Goal: Task Accomplishment & Management: Manage account settings

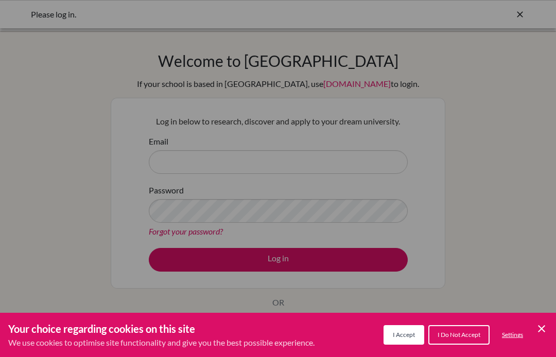
click at [404, 339] on button "I Accept" at bounding box center [404, 335] width 41 height 20
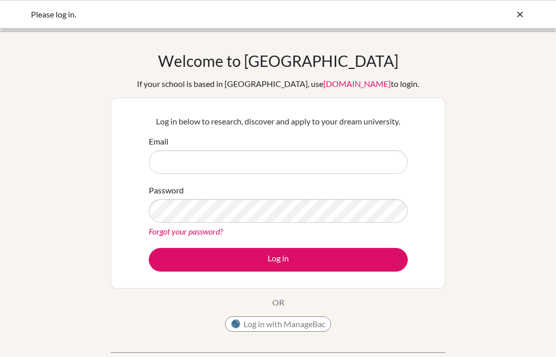
click at [302, 318] on button "Log in with ManageBac" at bounding box center [278, 324] width 106 height 15
click at [306, 325] on button "Log in with ManageBac" at bounding box center [278, 324] width 106 height 15
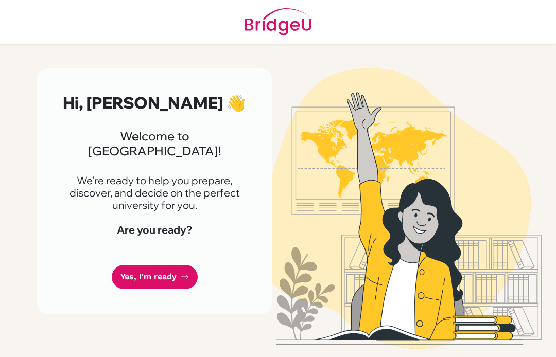
click at [146, 268] on link "Yes, I'm ready" at bounding box center [155, 277] width 86 height 24
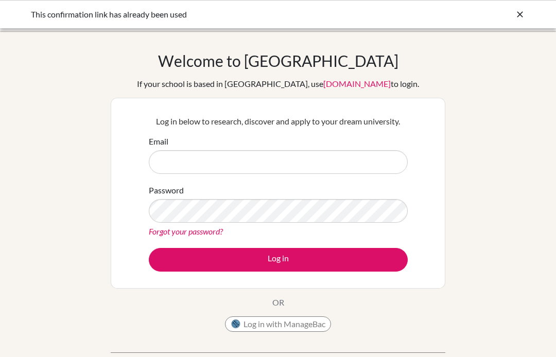
click at [503, 19] on div "This confirmation link has already been used" at bounding box center [278, 14] width 494 height 12
click at [517, 14] on icon at bounding box center [520, 14] width 10 height 10
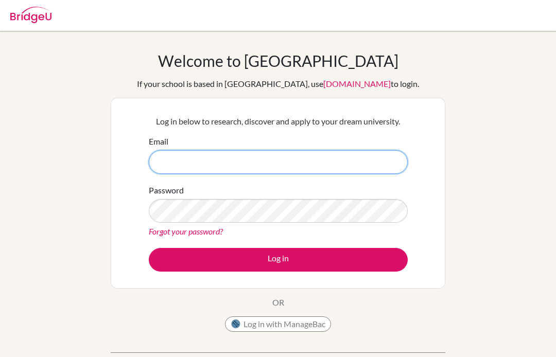
click at [335, 169] on input "Email" at bounding box center [278, 162] width 259 height 24
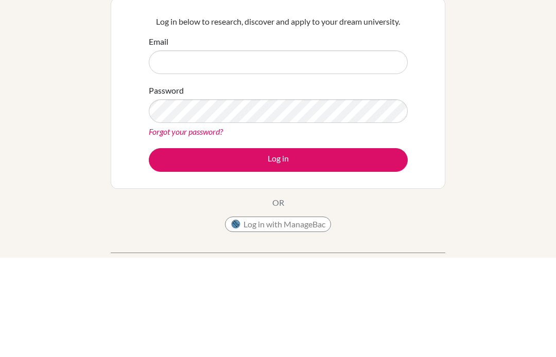
type input "y.maulana@ll.riversarnhem.org"
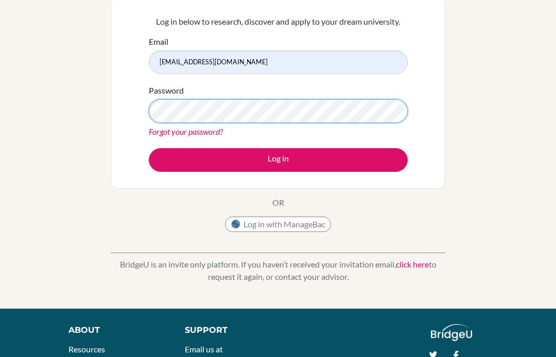
scroll to position [99, 0]
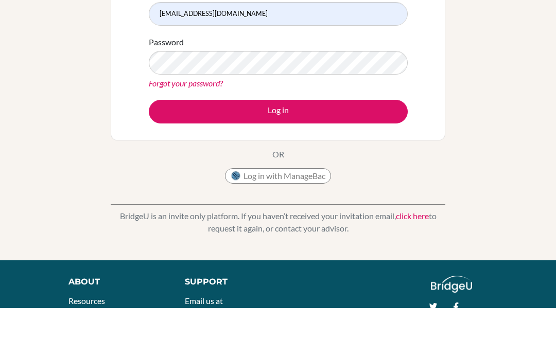
click at [54, 92] on div "Welcome to BridgeU If your school is based in China, use app.bridge-u.com.cn to…" at bounding box center [278, 120] width 556 height 337
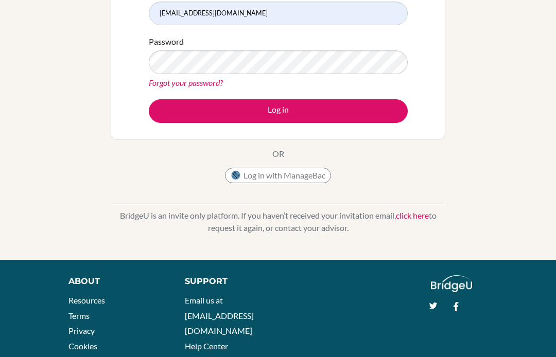
click at [248, 175] on button "Log in with ManageBac" at bounding box center [278, 175] width 106 height 15
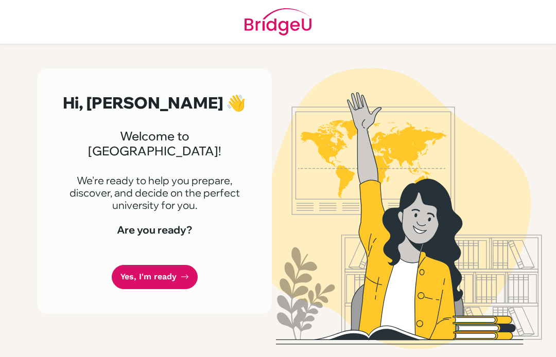
click at [148, 272] on link "Yes, I'm ready" at bounding box center [155, 277] width 86 height 24
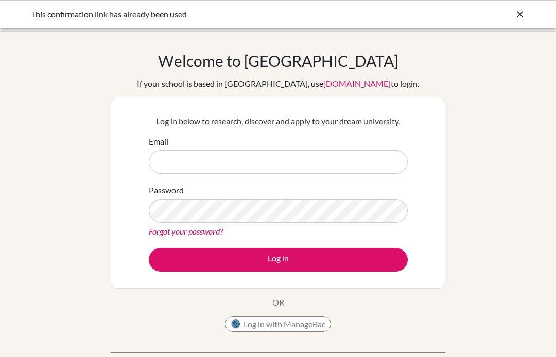
click at [516, 15] on icon at bounding box center [520, 14] width 10 height 10
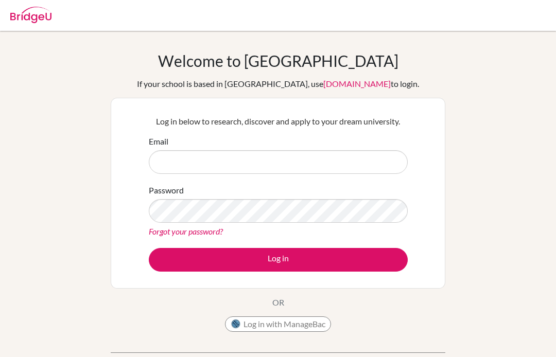
click at [364, 190] on div "Password Forgot your password?" at bounding box center [278, 211] width 259 height 54
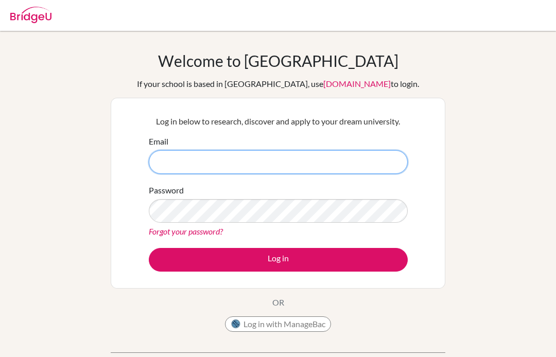
click at [370, 154] on input "Email" at bounding box center [278, 162] width 259 height 24
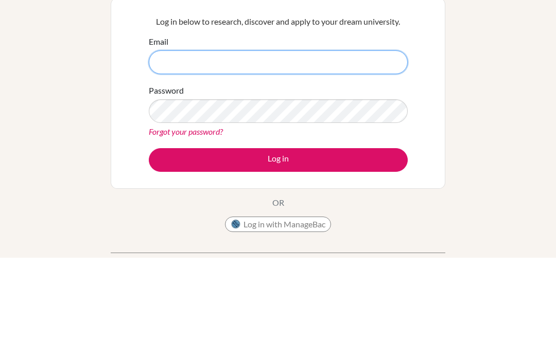
type input "[EMAIL_ADDRESS][DOMAIN_NAME]"
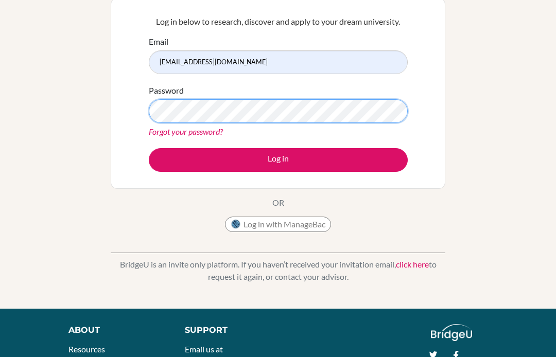
scroll to position [99, 0]
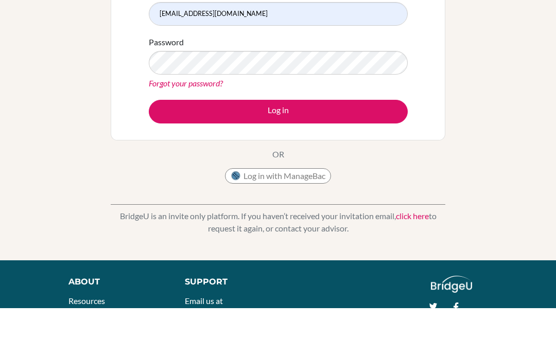
click at [486, 81] on div "Welcome to [GEOGRAPHIC_DATA] If your school is based in [GEOGRAPHIC_DATA], use …" at bounding box center [278, 120] width 556 height 337
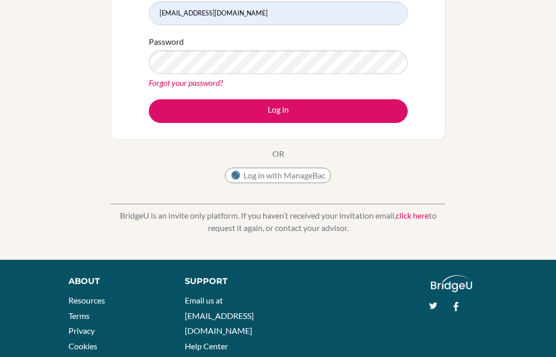
click at [379, 106] on button "Log in" at bounding box center [278, 111] width 259 height 24
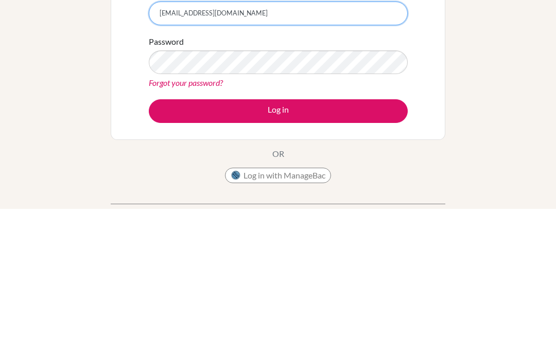
click at [357, 150] on input "[EMAIL_ADDRESS][DOMAIN_NAME]" at bounding box center [278, 162] width 259 height 24
type input "RA52854"
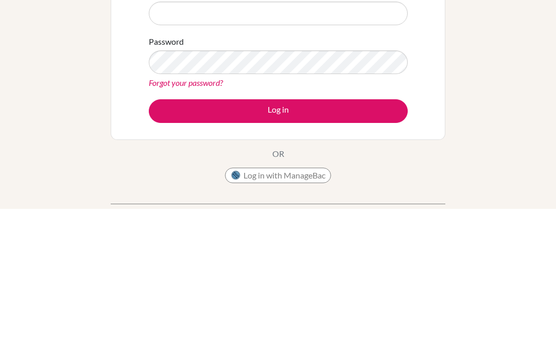
type input "[EMAIL_ADDRESS][DOMAIN_NAME]"
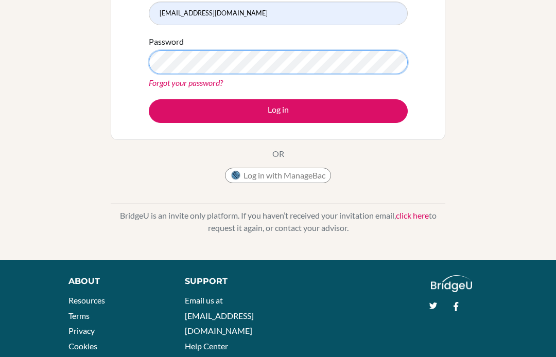
scroll to position [148, 0]
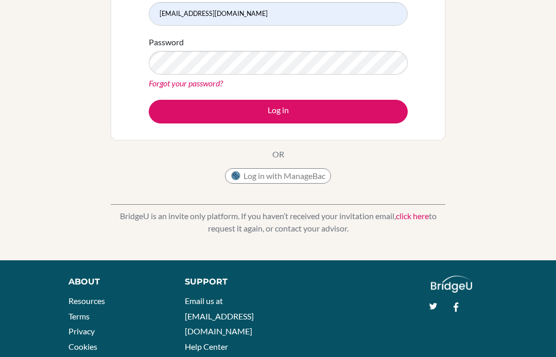
click at [356, 111] on button "Log in" at bounding box center [278, 112] width 259 height 24
